Goal: Transaction & Acquisition: Obtain resource

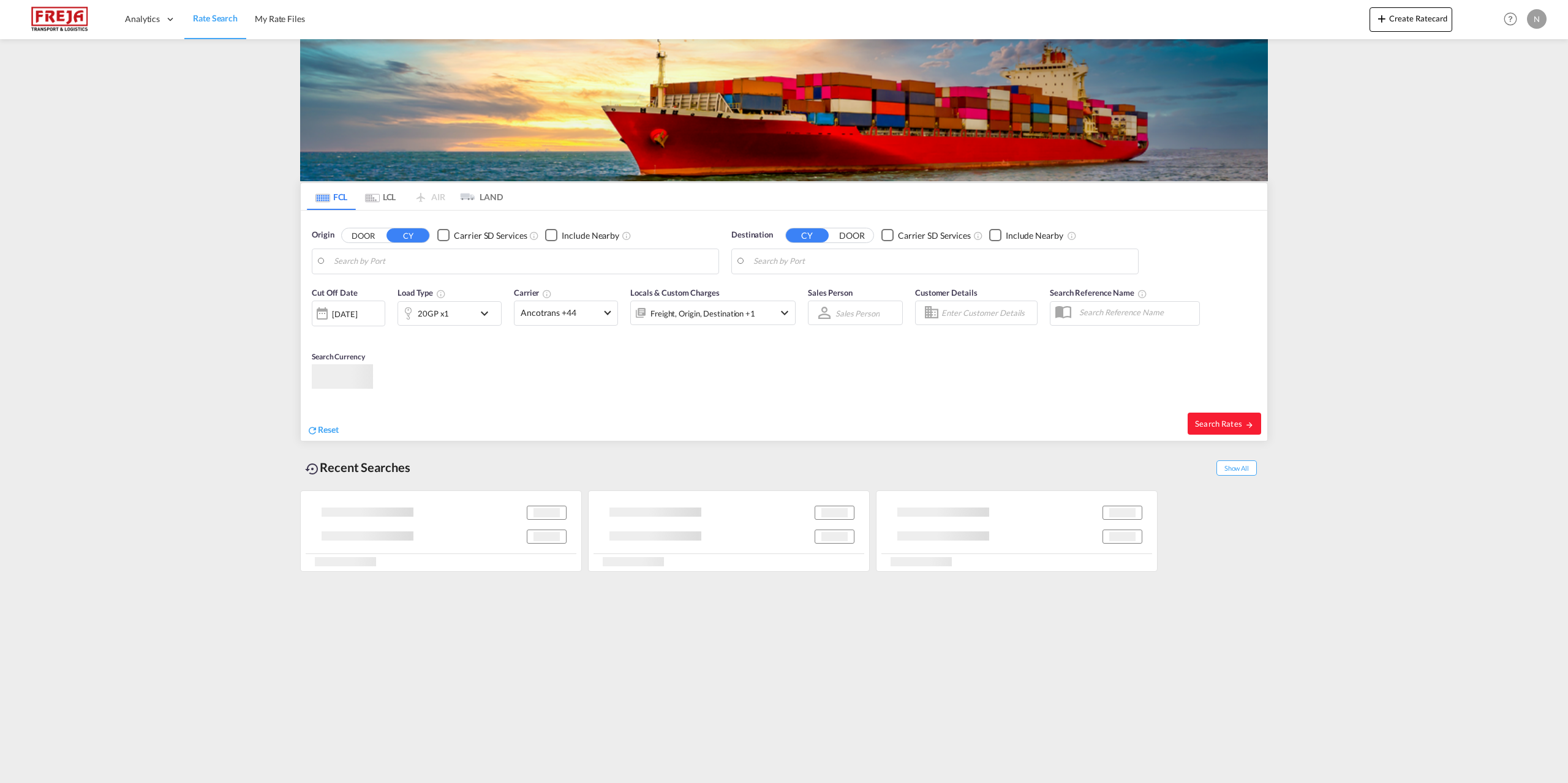
type input "[GEOGRAPHIC_DATA], DKFRC"
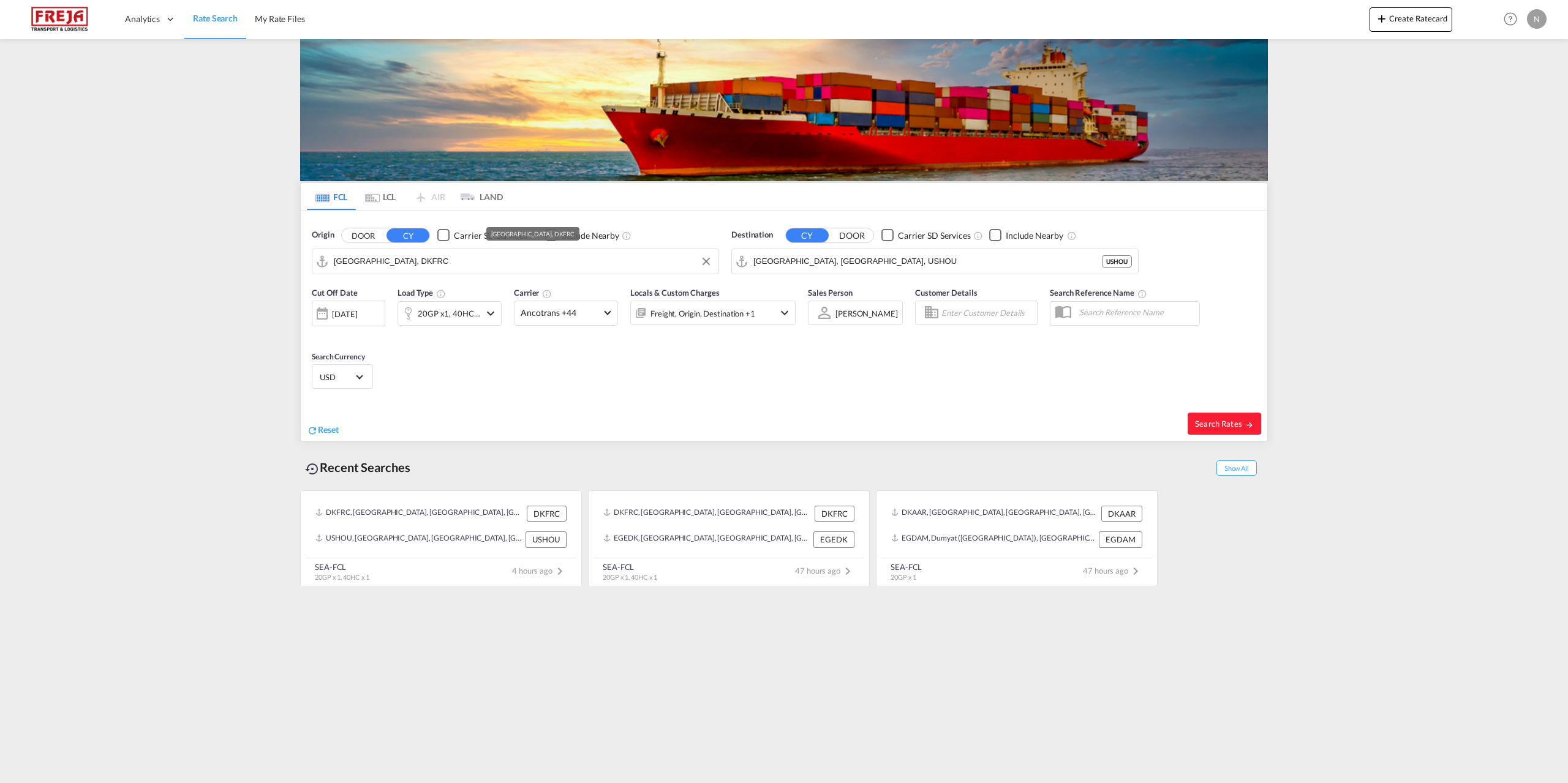
click at [485, 260] on input "[GEOGRAPHIC_DATA], DKFRC" at bounding box center [523, 261] width 379 height 18
click at [861, 264] on input "[GEOGRAPHIC_DATA], [GEOGRAPHIC_DATA], USHOU" at bounding box center [942, 261] width 379 height 18
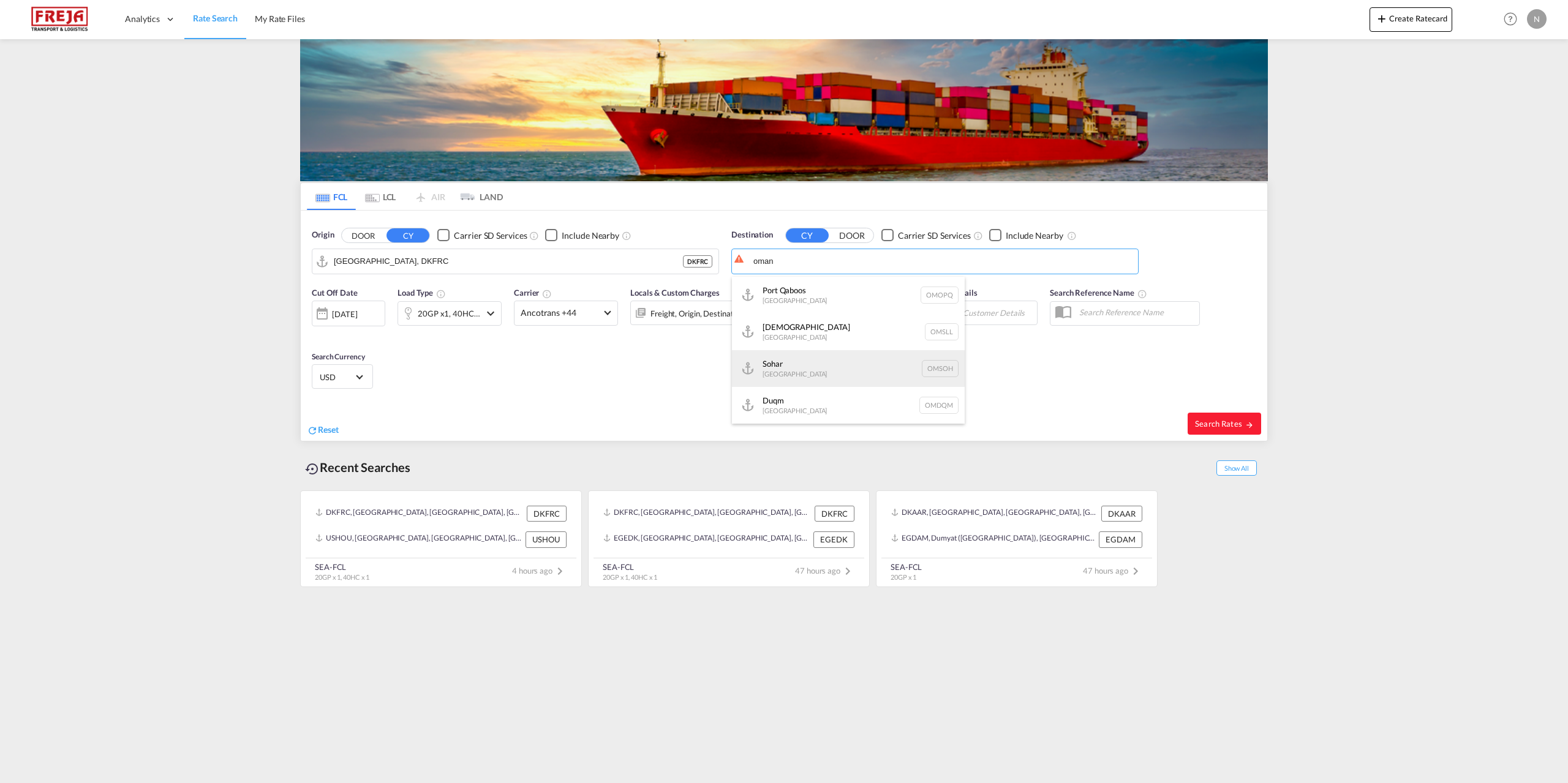
click at [799, 375] on div "Sohar [GEOGRAPHIC_DATA] [GEOGRAPHIC_DATA]" at bounding box center [849, 368] width 233 height 37
type input "Sohar, OMSOH"
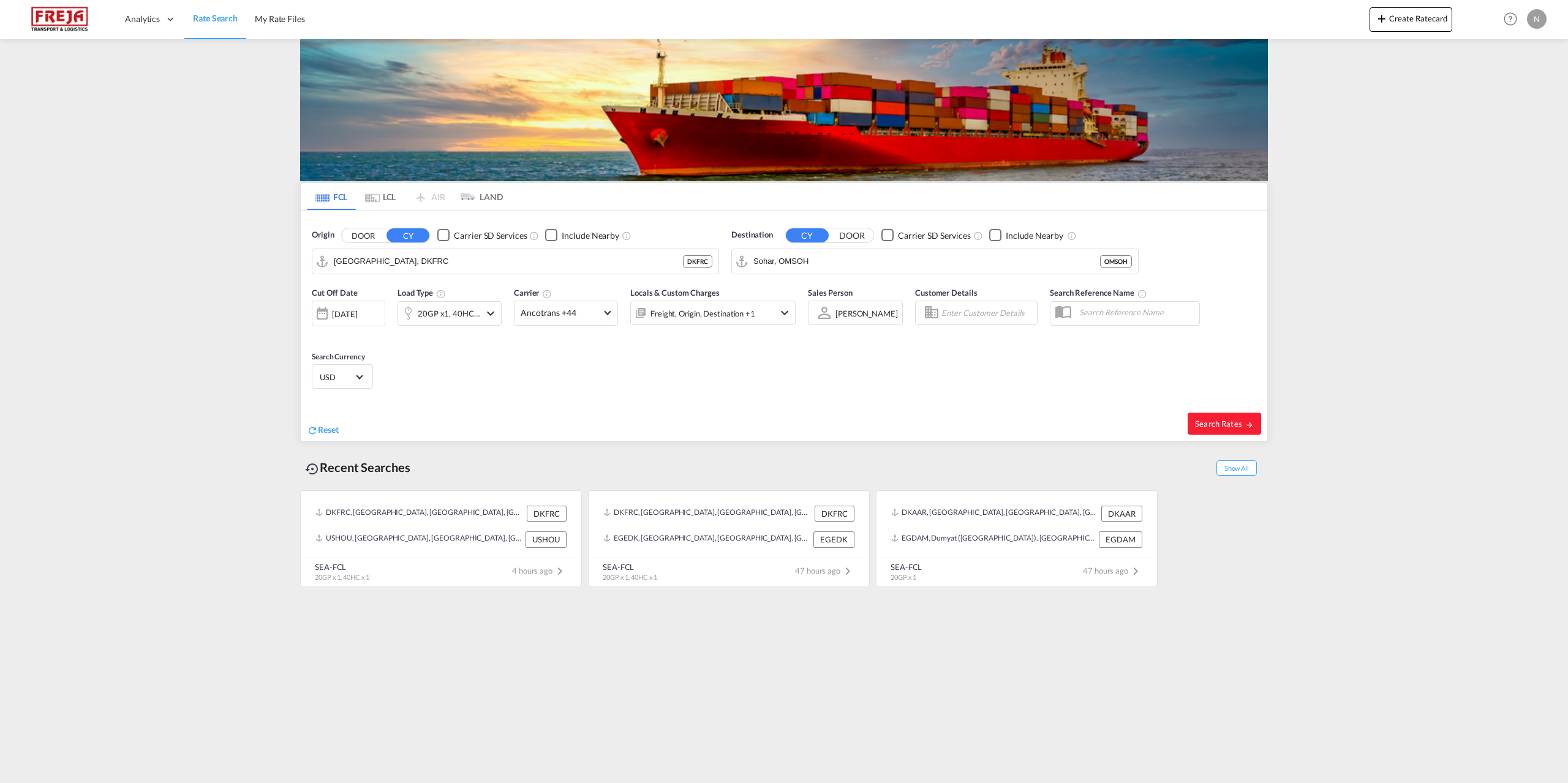
click at [474, 308] on div "20GP x1, 40HC x1" at bounding box center [449, 313] width 63 height 17
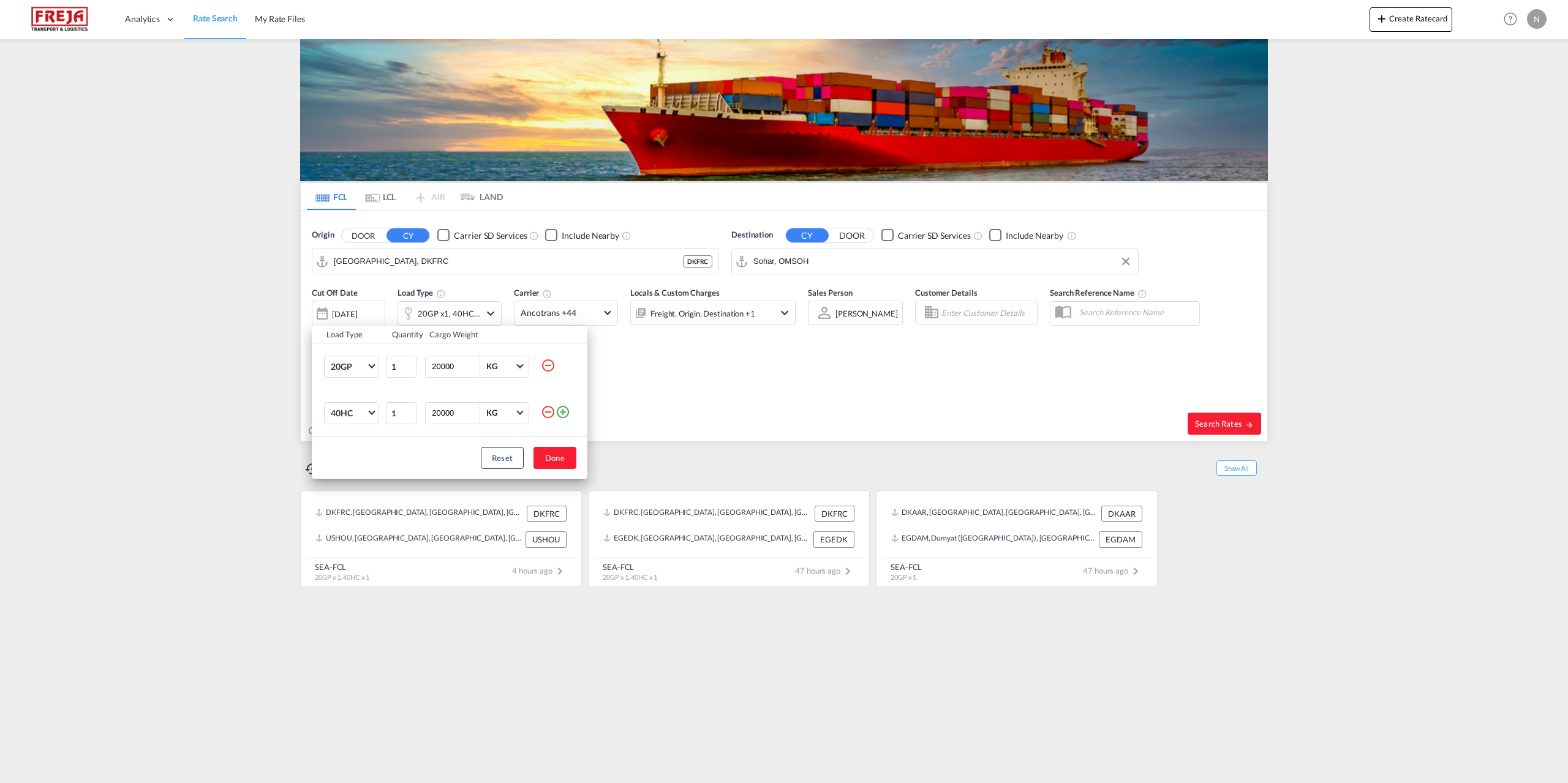
click at [550, 363] on md-icon "icon-minus-circle-outline" at bounding box center [548, 366] width 15 height 15
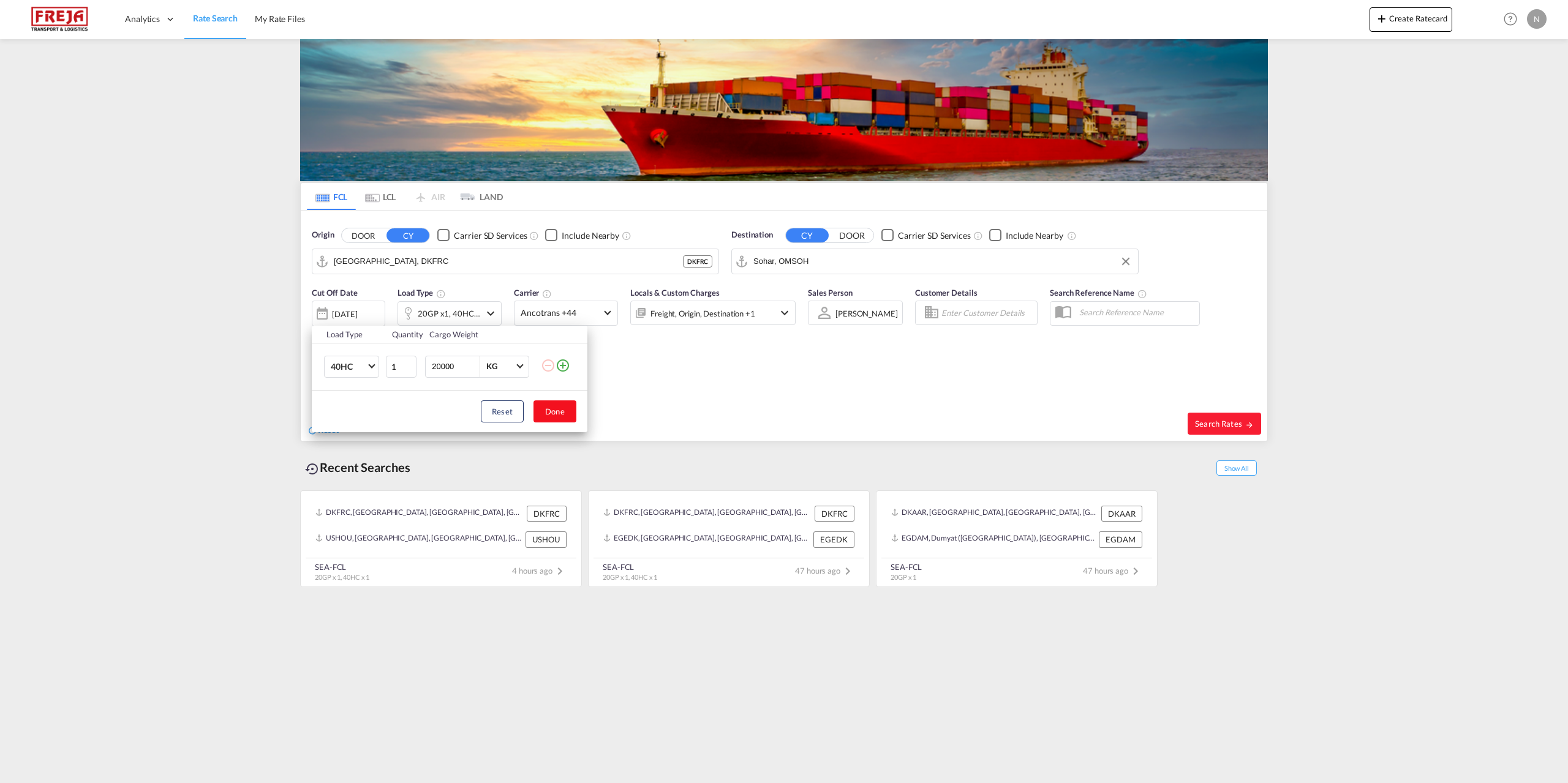
click at [550, 411] on button "Done" at bounding box center [555, 411] width 43 height 22
click at [567, 317] on span "Ancotrans +44" at bounding box center [560, 313] width 79 height 12
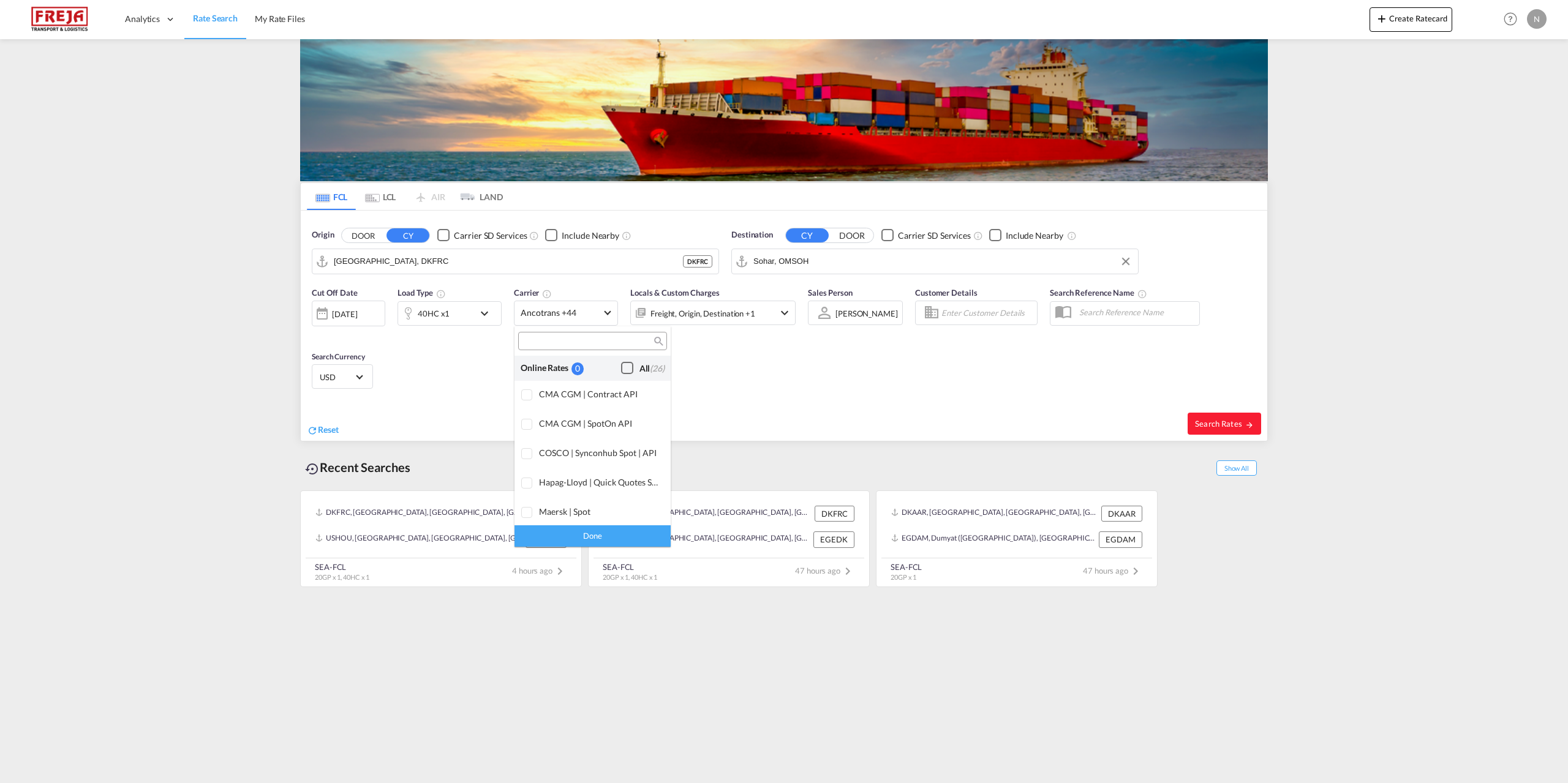
click at [639, 370] on div "All (26)" at bounding box center [651, 368] width 25 height 12
click at [581, 533] on div "Done" at bounding box center [593, 536] width 156 height 22
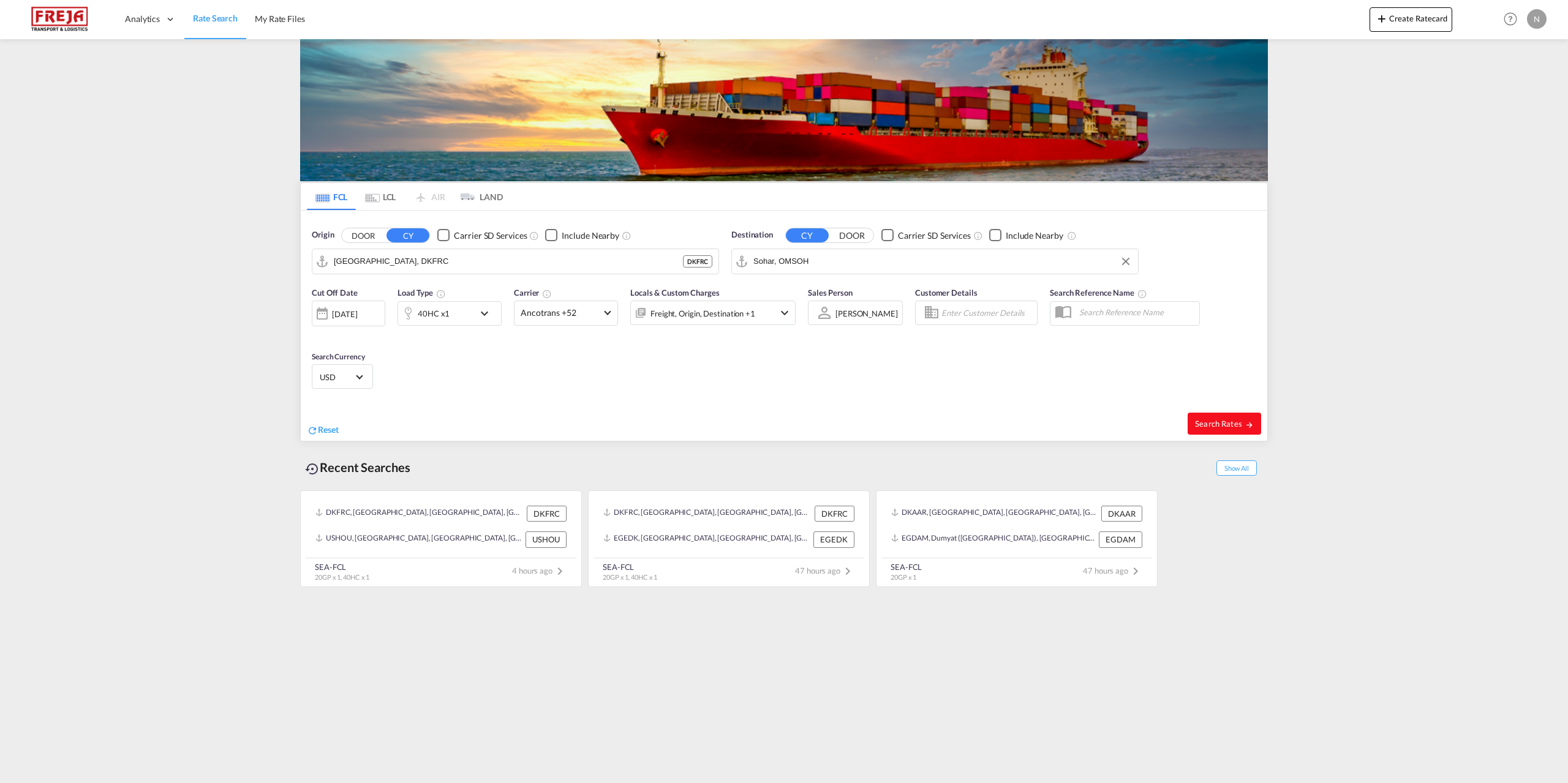
click at [1214, 428] on span "Search Rates" at bounding box center [1224, 423] width 59 height 10
type input "DKFRC to OMSOH / [DATE]"
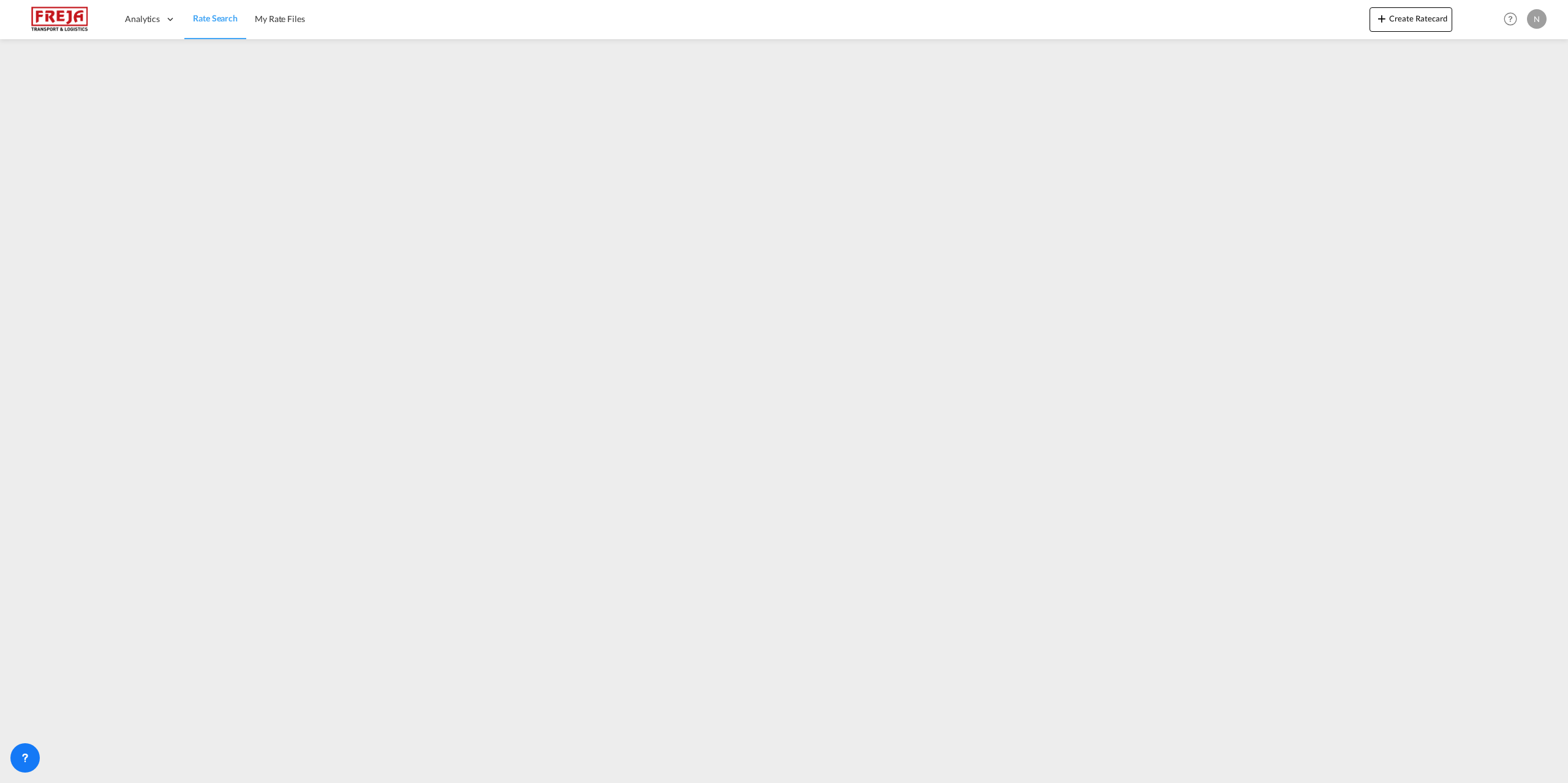
click at [66, 16] on img at bounding box center [59, 19] width 83 height 28
click at [214, 18] on span "Rate Search" at bounding box center [215, 18] width 44 height 10
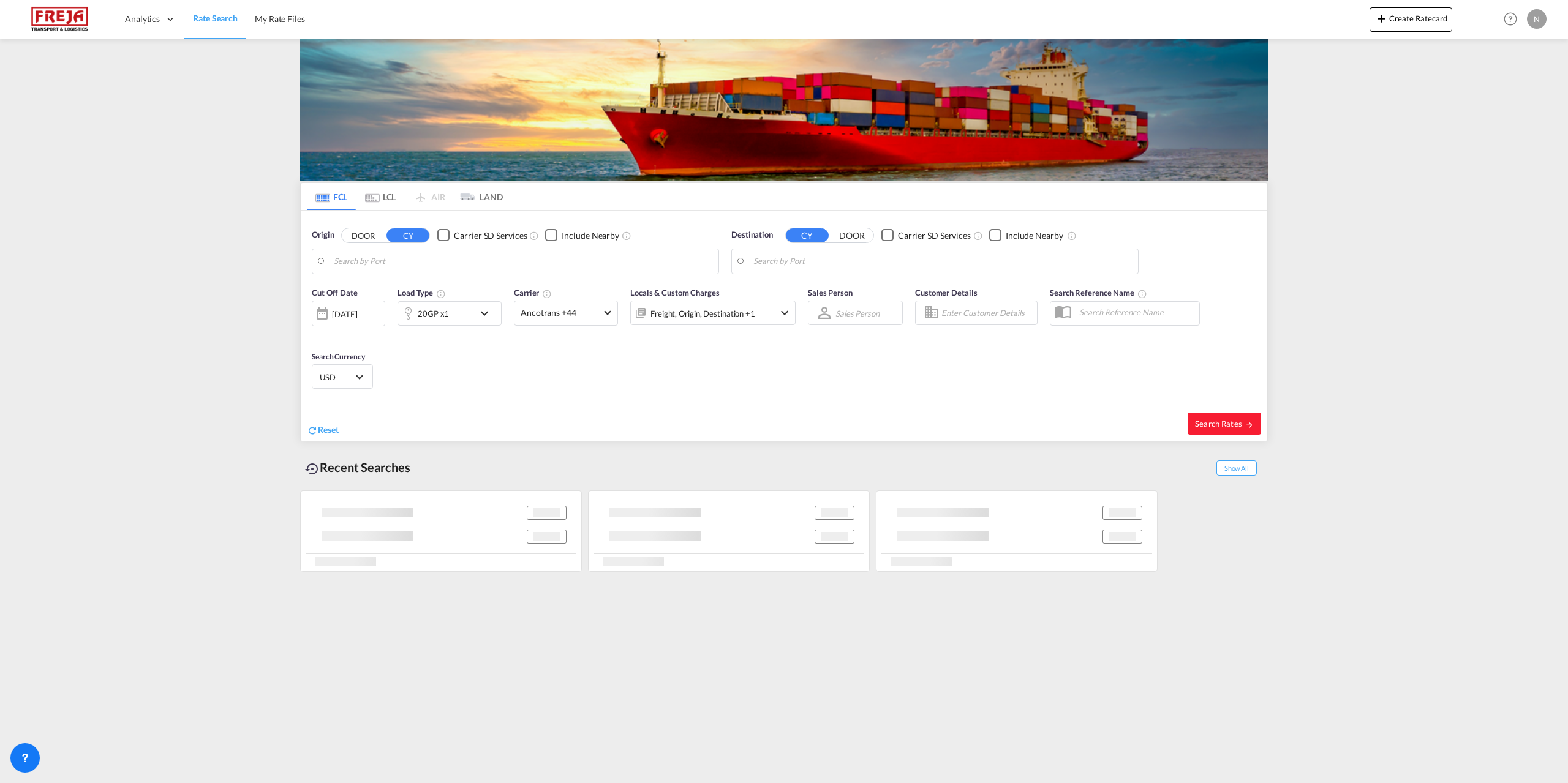
type input "[GEOGRAPHIC_DATA], DKFRC"
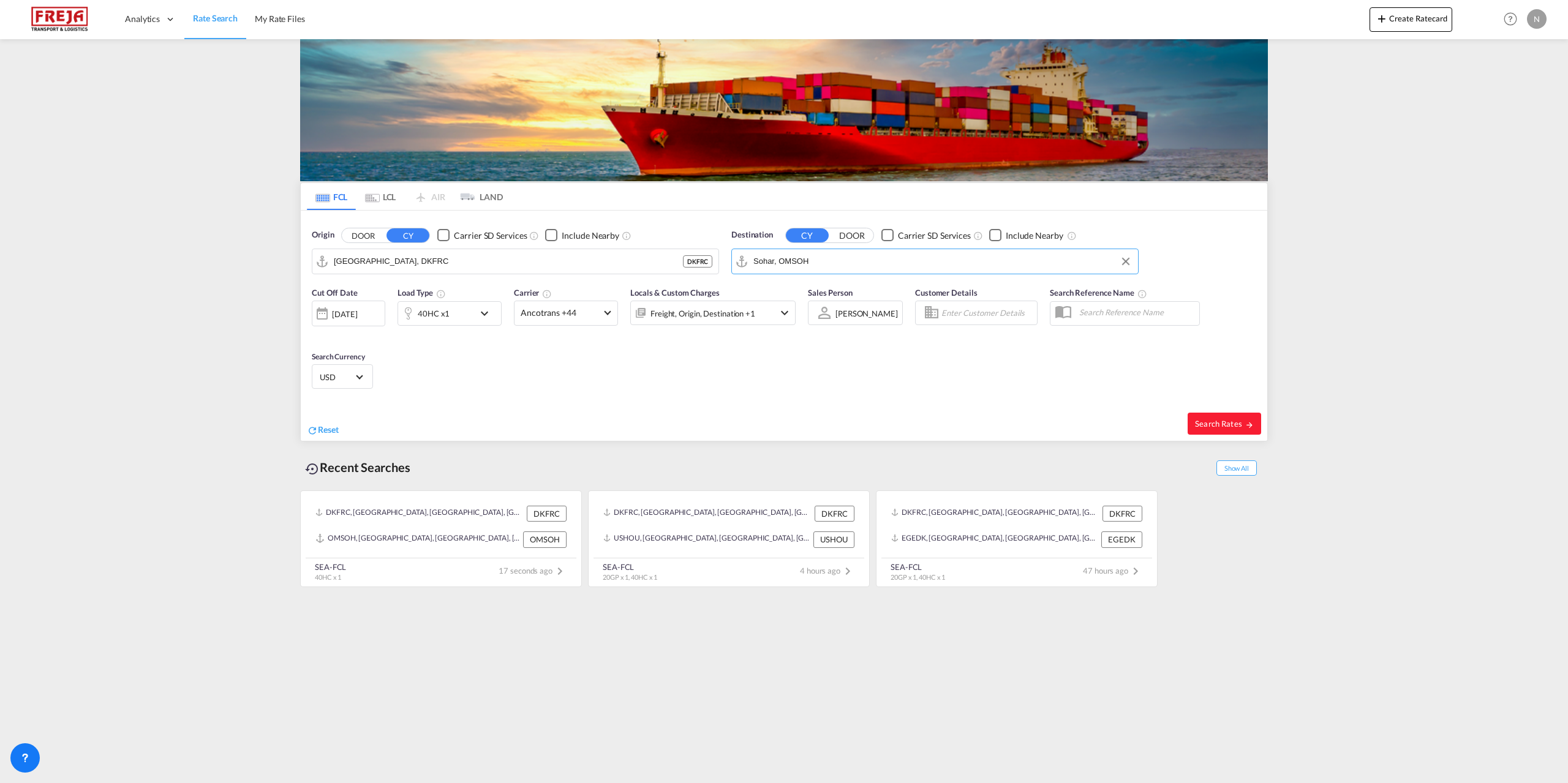
click at [845, 266] on input "Sohar, OMSOH" at bounding box center [942, 261] width 379 height 18
click at [816, 299] on div "Sala lah [GEOGRAPHIC_DATA] [GEOGRAPHIC_DATA]" at bounding box center [849, 295] width 233 height 37
type input "Salalah, OMSLL"
click at [1207, 425] on span "Search Rates" at bounding box center [1224, 423] width 59 height 10
type input "DKFRC to OMSLL / [DATE]"
